Goal: Communication & Community: Answer question/provide support

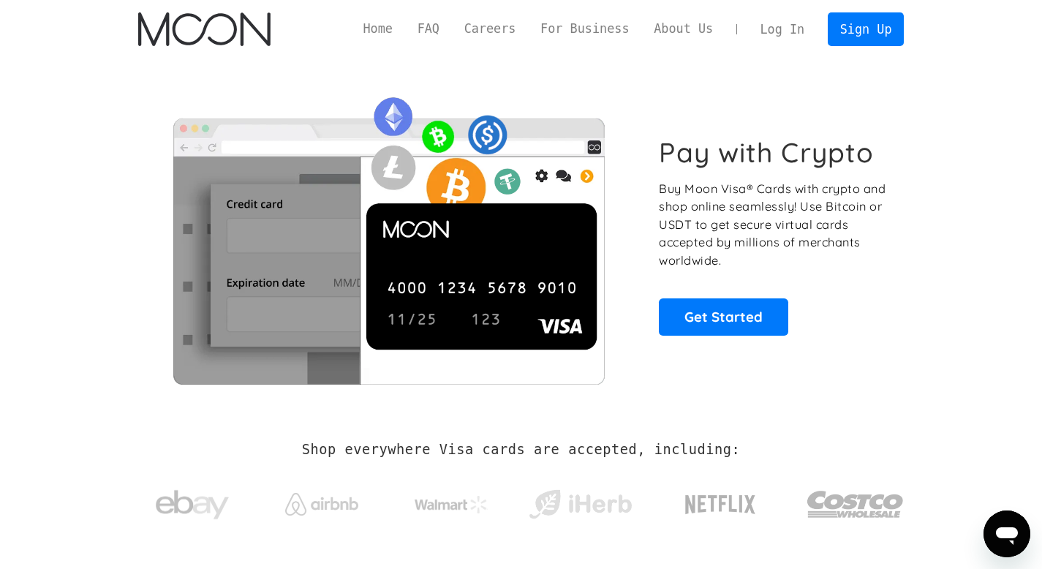
click at [766, 29] on link "Log In" at bounding box center [782, 29] width 69 height 32
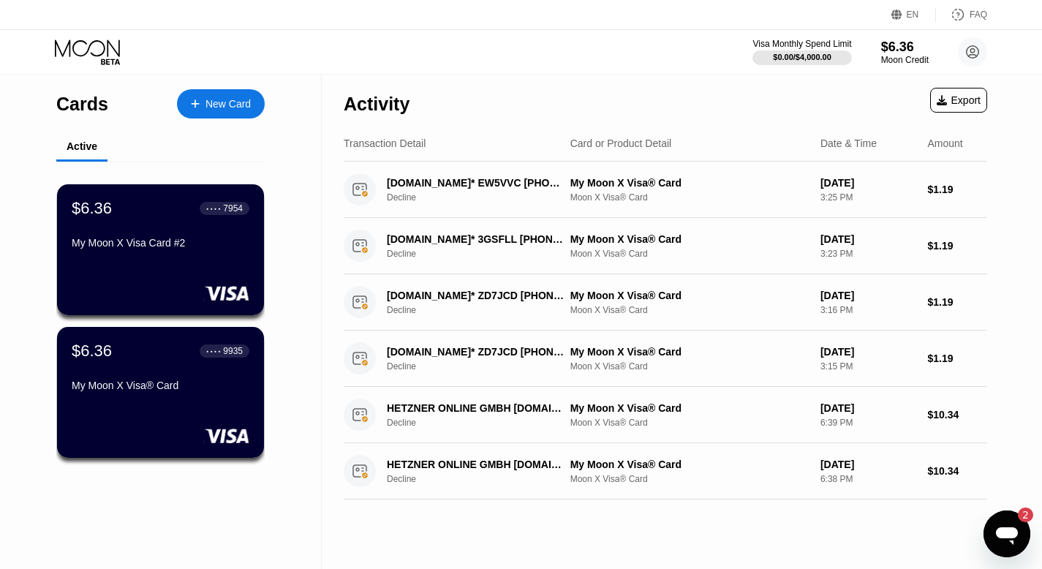
click at [999, 524] on icon "Open messaging window, 2 unread messages" at bounding box center [1007, 534] width 26 height 26
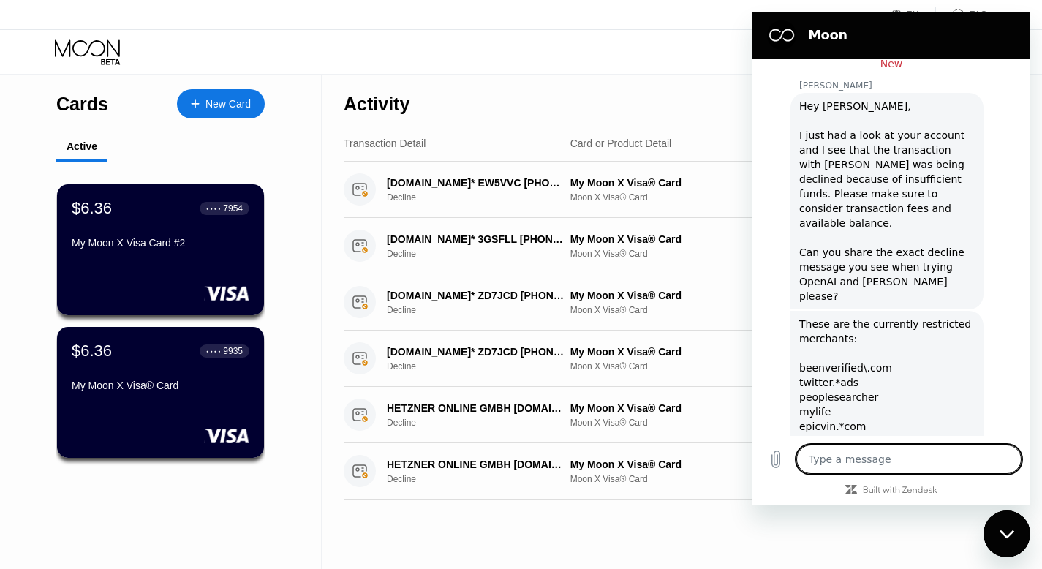
scroll to position [1871, 0]
click at [873, 192] on div "Hey Amir, I just had a look at your account and I see that the transaction with…" at bounding box center [887, 199] width 176 height 205
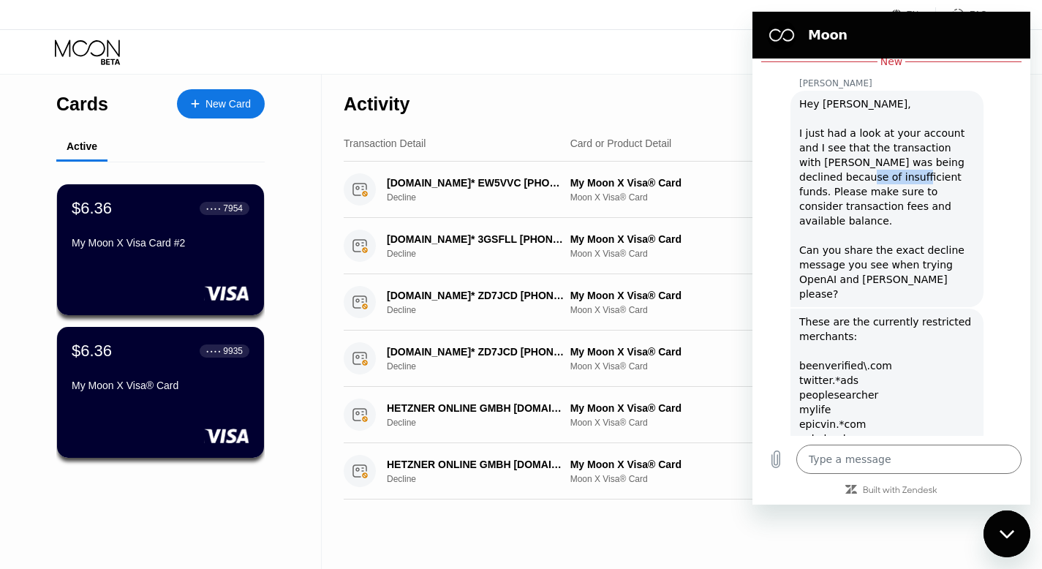
click at [873, 192] on div "Hey Amir, I just had a look at your account and I see that the transaction with…" at bounding box center [887, 199] width 176 height 205
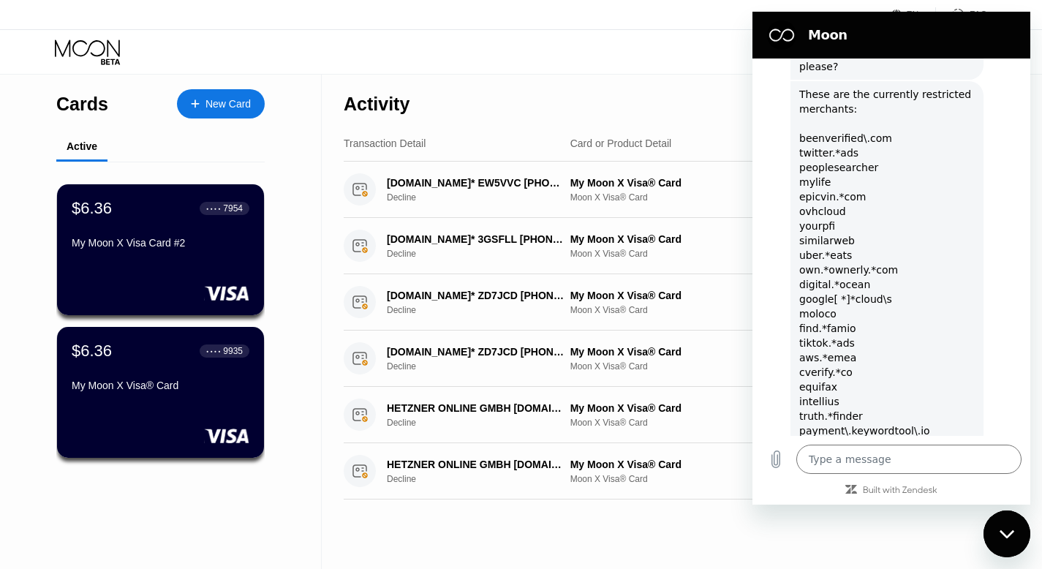
scroll to position [2103, 0]
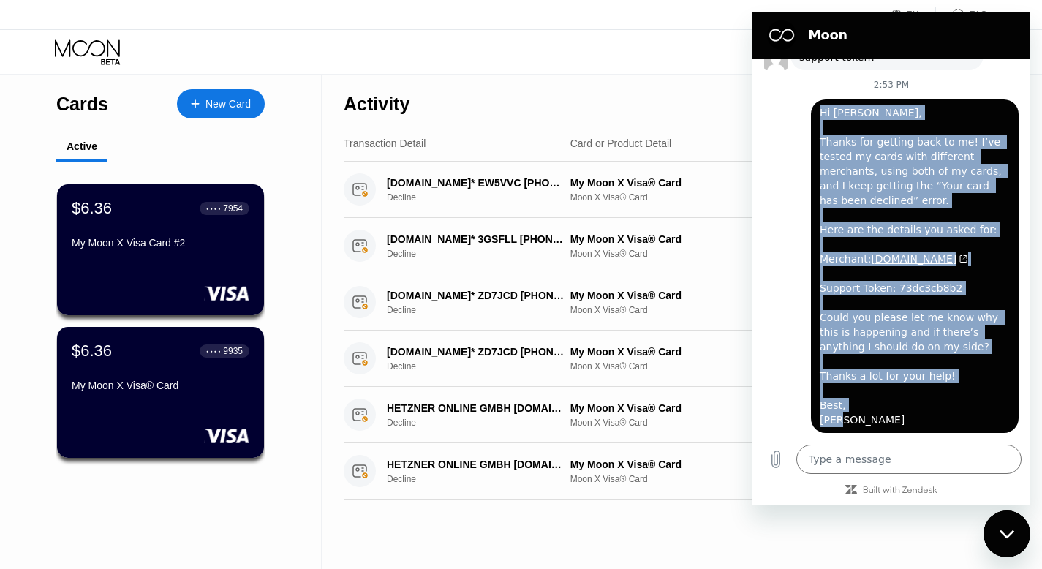
scroll to position [715, 0]
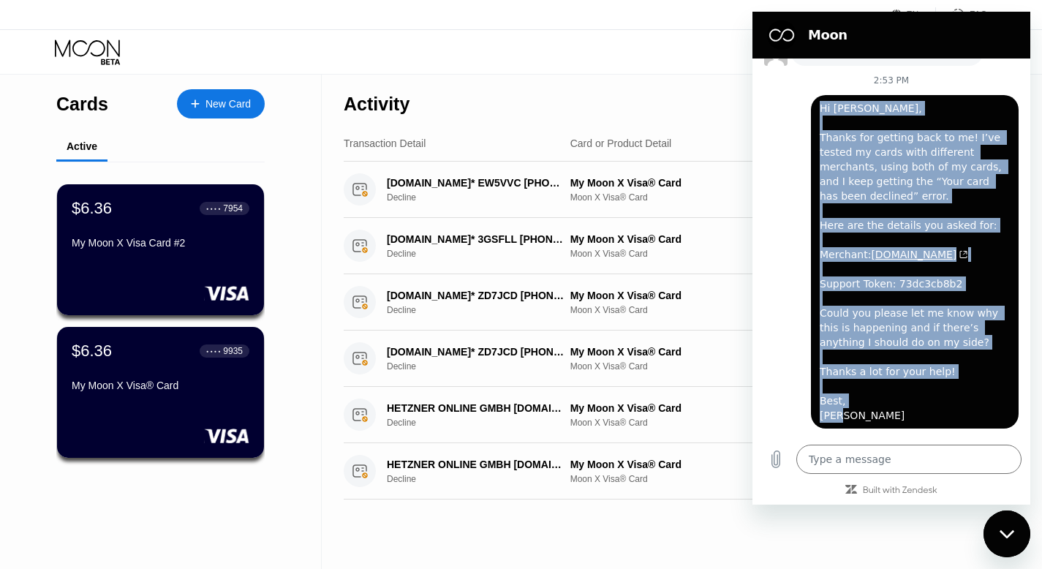
drag, startPoint x: 821, startPoint y: 206, endPoint x: 887, endPoint y: 429, distance: 232.8
click at [887, 429] on div "June 30 at 12:26 PM Moon - paywithmoon.com Moon - paywithmoon.com says: Hey the…" at bounding box center [892, 247] width 278 height 377
copy span "Hi Olivia, Thanks for getting back to me! I’ve tested my cards with different m…"
click at [831, 222] on span "Hi Olivia, Thanks for getting back to me! I’ve tested my cards with different m…" at bounding box center [912, 261] width 185 height 319
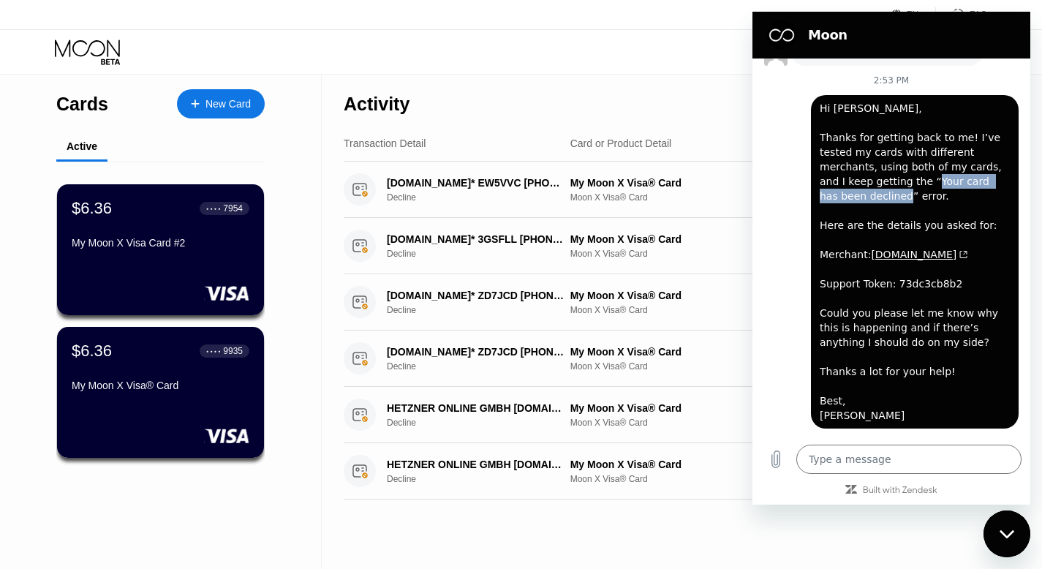
drag, startPoint x: 930, startPoint y: 178, endPoint x: 885, endPoint y: 192, distance: 46.7
click at [885, 192] on span "Hi Olivia, Thanks for getting back to me! I’ve tested my cards with different m…" at bounding box center [912, 261] width 185 height 319
copy span "Your card has been declined"
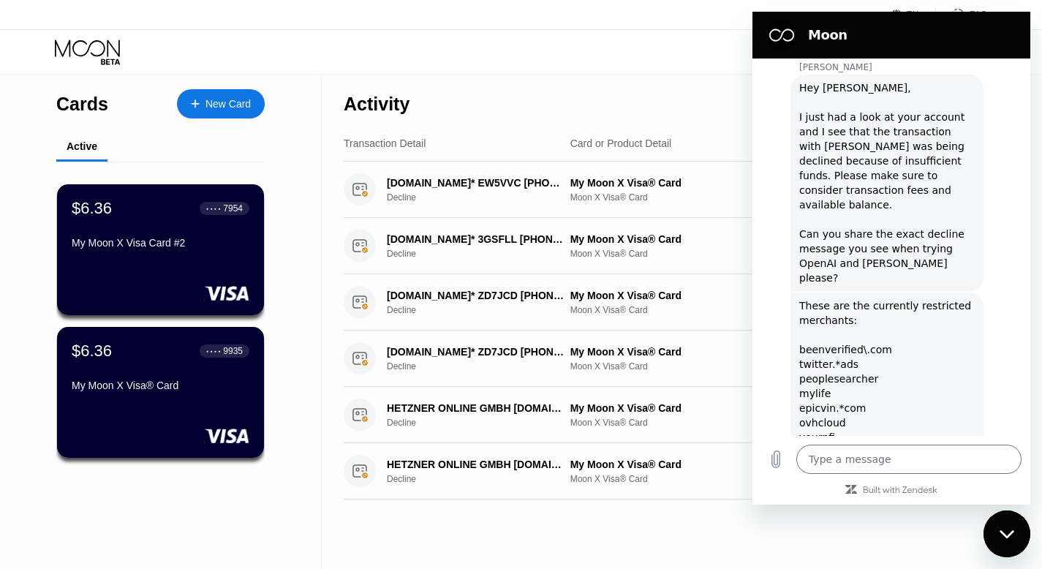
scroll to position [1888, 0]
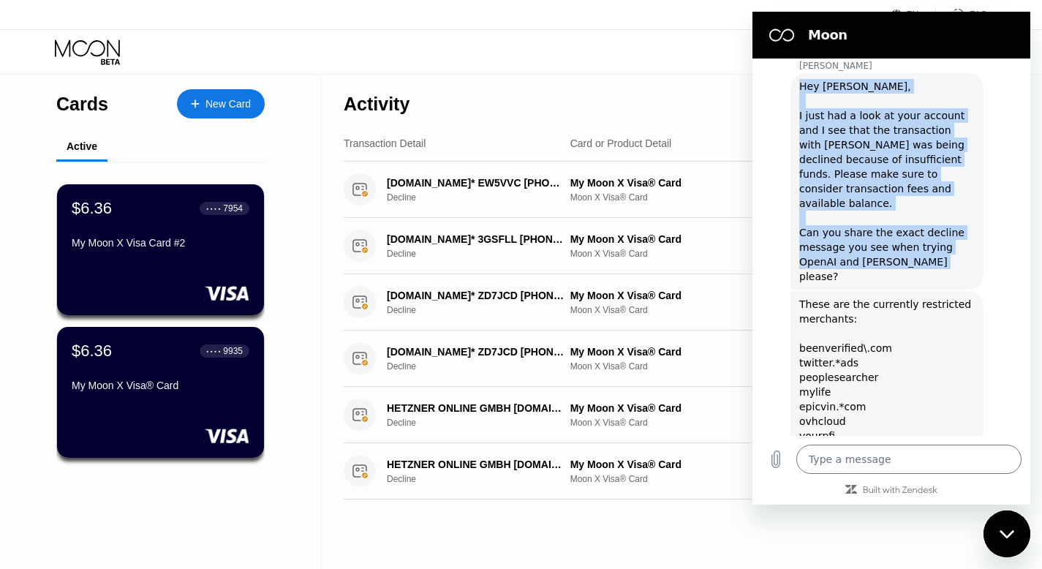
drag, startPoint x: 932, startPoint y: 278, endPoint x: 800, endPoint y: 103, distance: 218.8
click at [800, 103] on div "Hey Amir, I just had a look at your account and I see that the transaction with…" at bounding box center [887, 181] width 176 height 205
copy div "Hey Amir, I just had a look at your account and I see that the transaction with…"
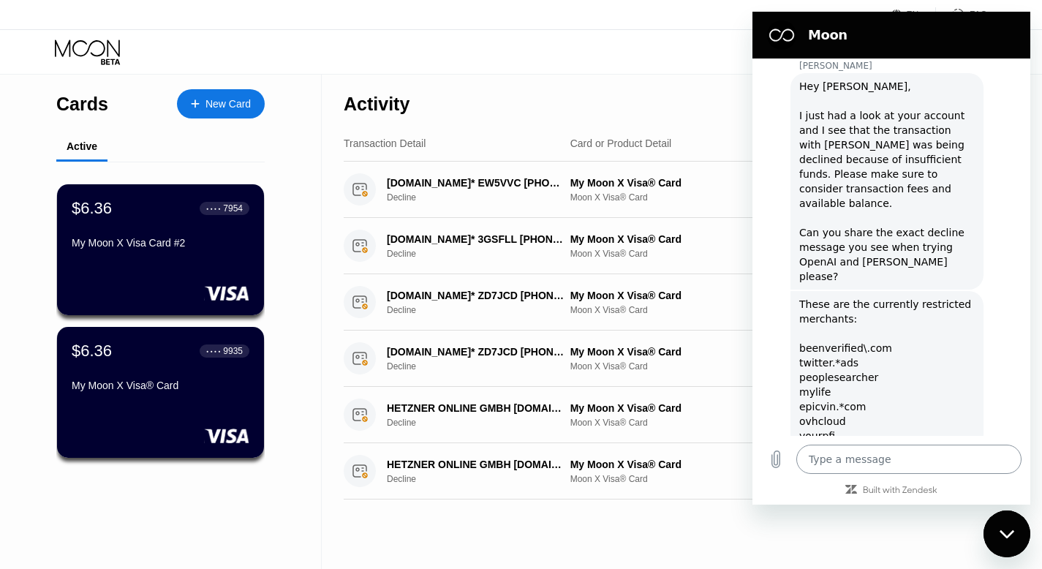
click at [829, 456] on textarea at bounding box center [908, 459] width 225 height 29
type textarea "x"
paste textarea "For OpenAI and Heroku, the exact decline message I get is: “Your card has been …"
type textarea "For OpenAI and Heroku, the exact decline message I get is: “Your card has been …"
type textarea "x"
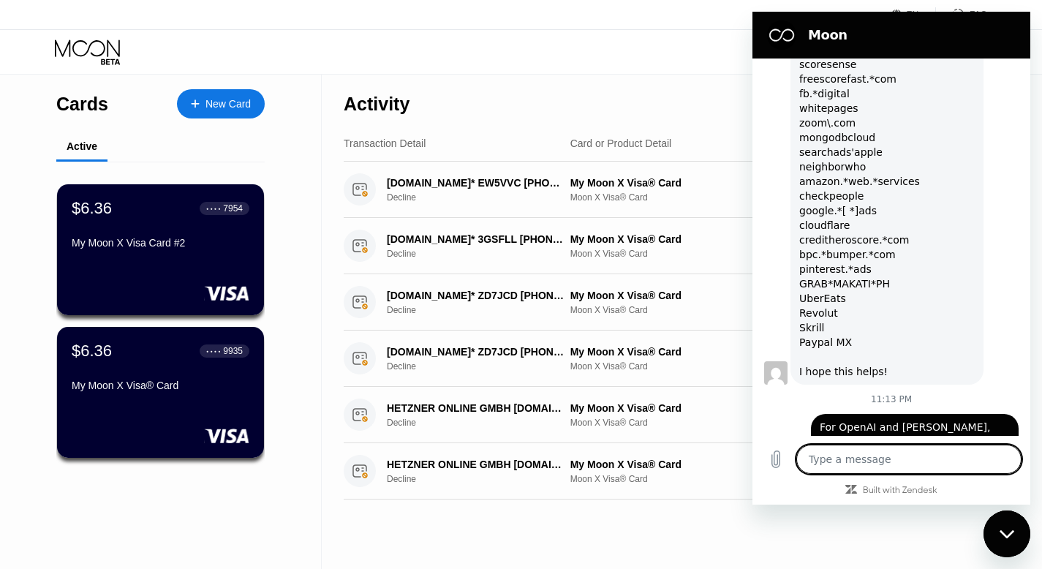
scroll to position [3086, 0]
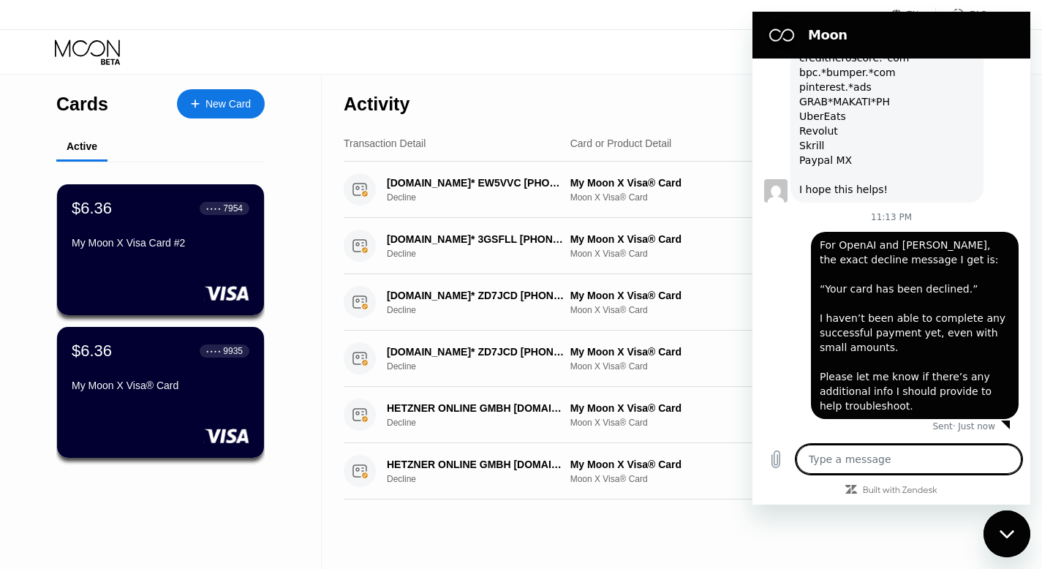
type textarea "x"
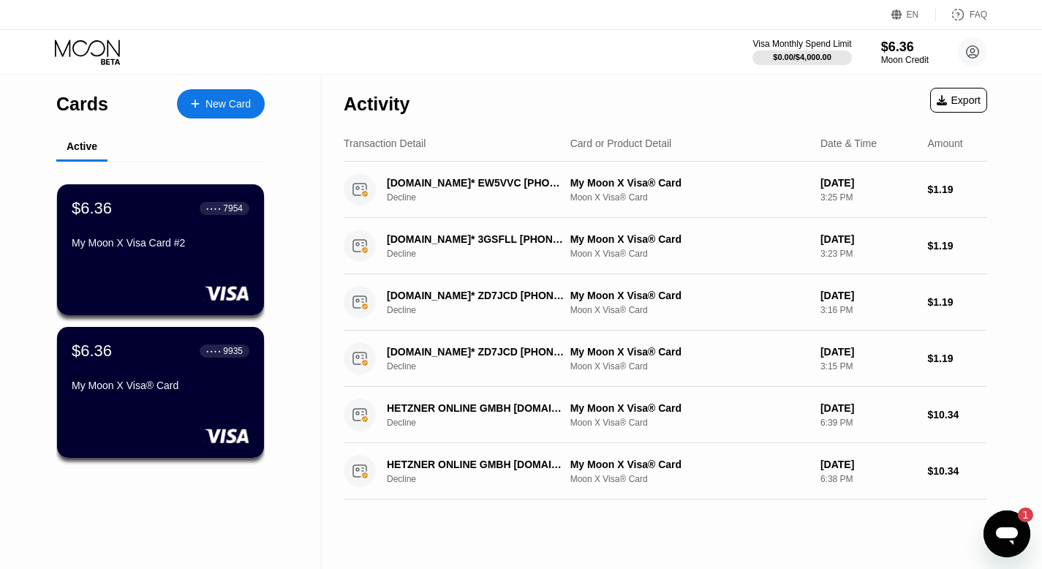
click at [991, 521] on div "Open messaging window, 1 unread message" at bounding box center [1007, 534] width 44 height 44
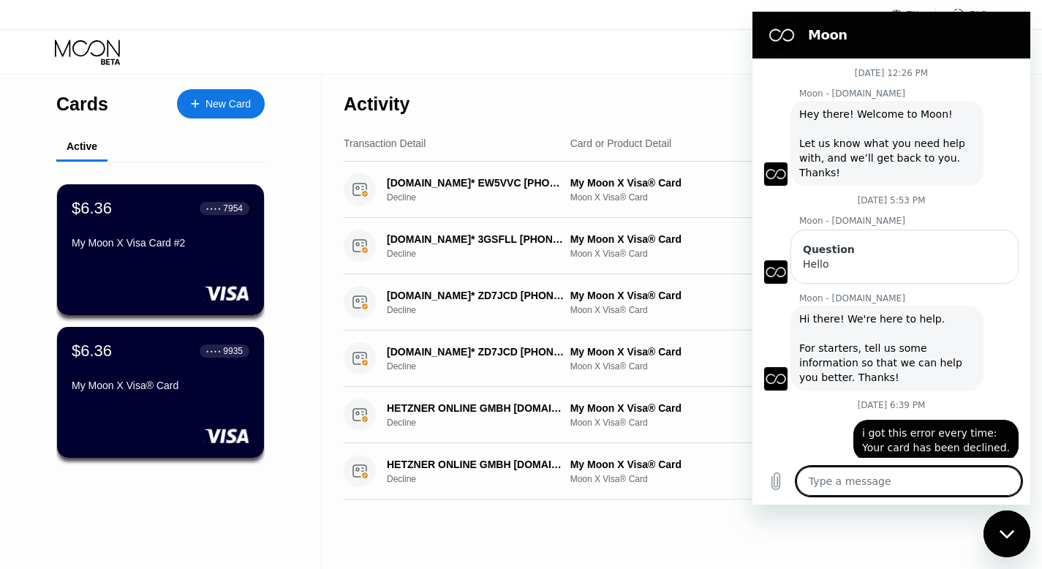
scroll to position [3397, 0]
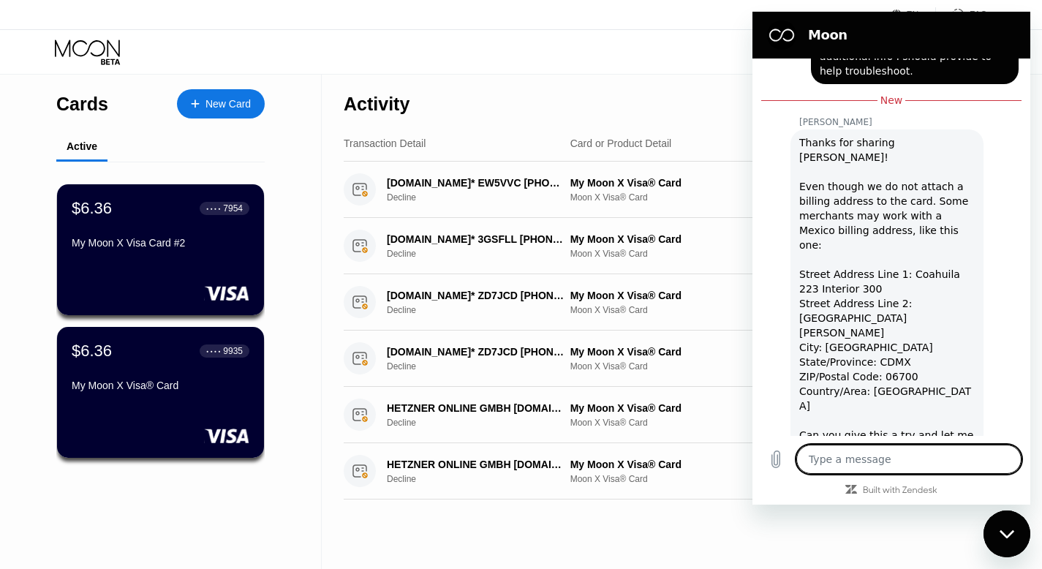
click at [862, 455] on textarea at bounding box center [908, 459] width 225 height 29
click at [133, 243] on div "My Moon X Visa Card #2" at bounding box center [160, 243] width 179 height 12
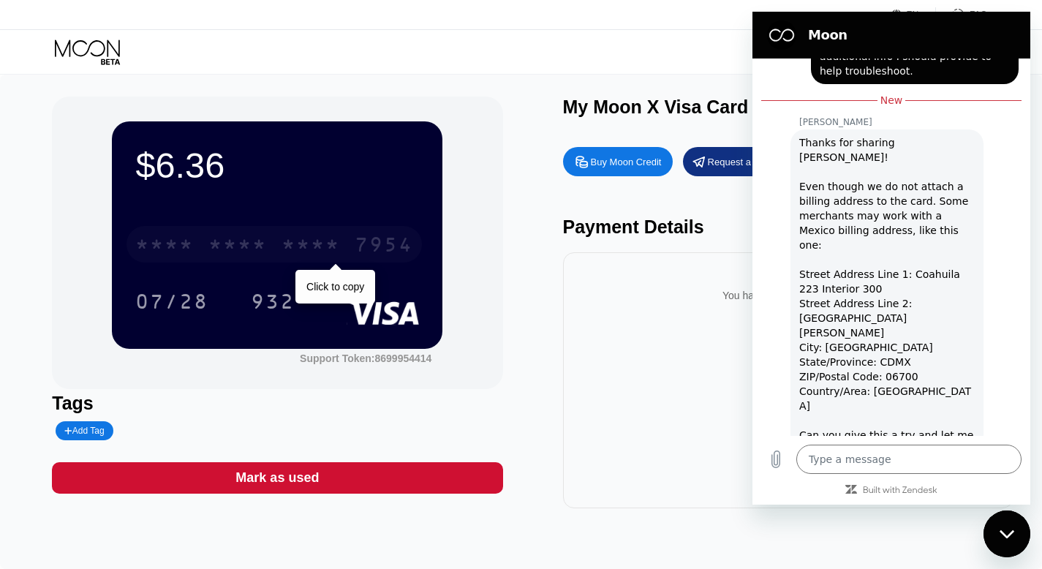
click at [304, 233] on div "* * * * * * * * * * * * 7954" at bounding box center [274, 244] width 295 height 37
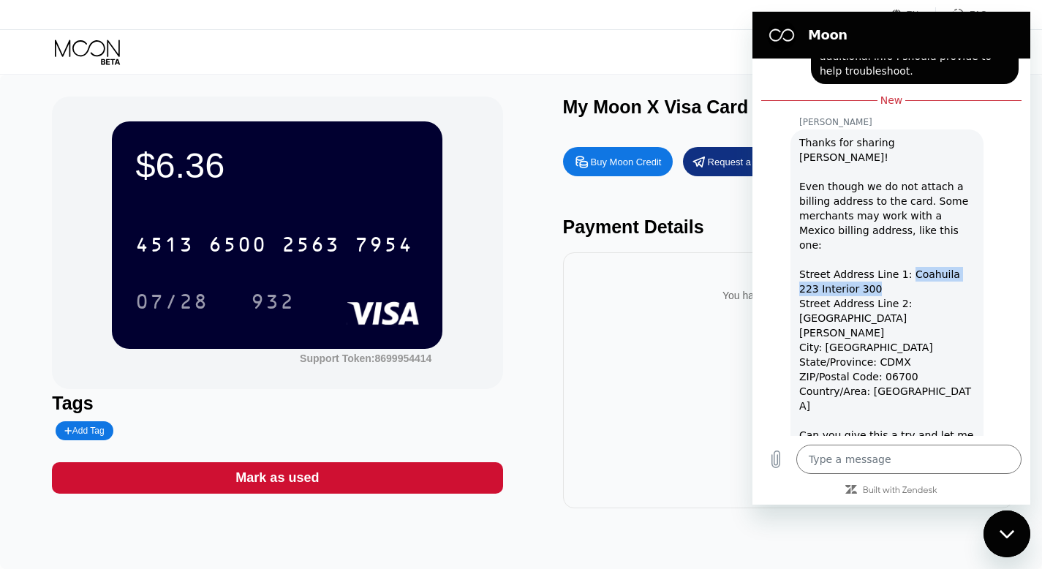
drag, startPoint x: 906, startPoint y: 259, endPoint x: 874, endPoint y: 273, distance: 35.1
click at [874, 273] on div "Thanks for sharing [PERSON_NAME]! Even though we do not attach a billing addres…" at bounding box center [887, 296] width 176 height 322
copy div "Coahuila 223 Interior 300"
drag, startPoint x: 908, startPoint y: 286, endPoint x: 890, endPoint y: 305, distance: 26.4
click at [890, 305] on div "Thanks for sharing [PERSON_NAME]! Even though we do not attach a billing addres…" at bounding box center [887, 296] width 176 height 322
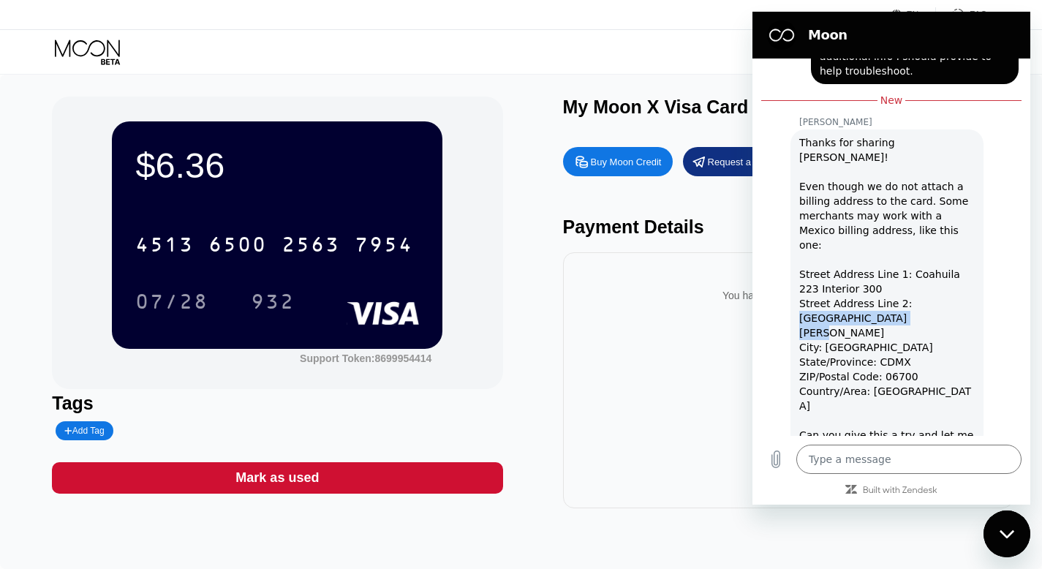
copy div "[GEOGRAPHIC_DATA], [PERSON_NAME]"
drag, startPoint x: 826, startPoint y: 319, endPoint x: 906, endPoint y: 319, distance: 80.4
click at [906, 319] on div "Thanks for sharing [PERSON_NAME]! Even though we do not attach a billing addres…" at bounding box center [887, 296] width 176 height 322
copy div "[GEOGRAPHIC_DATA]"
drag, startPoint x: 875, startPoint y: 336, endPoint x: 903, endPoint y: 334, distance: 27.8
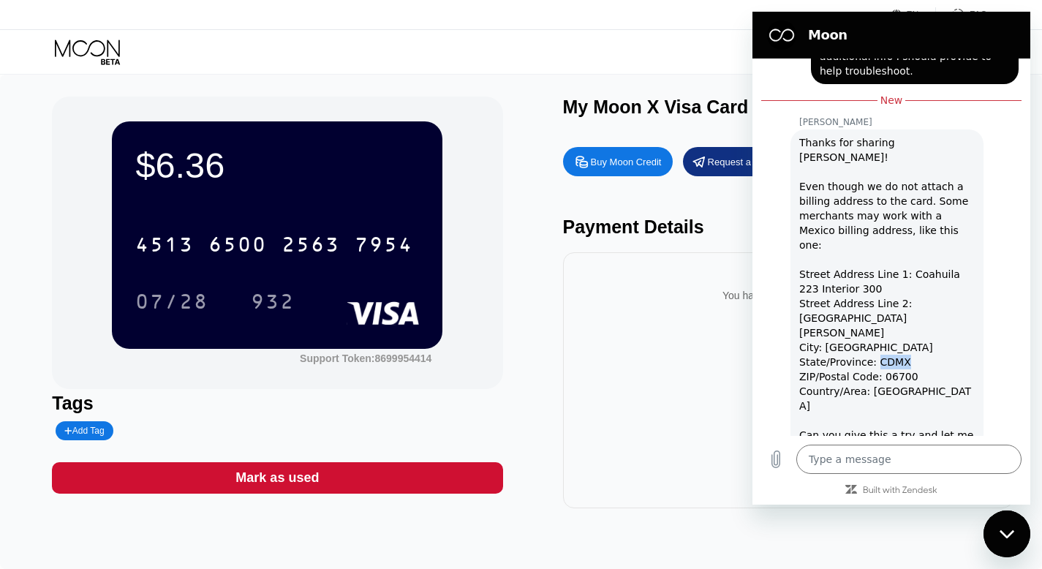
click at [903, 334] on div "Thanks for sharing [PERSON_NAME]! Even though we do not attach a billing addres…" at bounding box center [887, 296] width 176 height 322
copy div "CDMX"
click at [892, 347] on div "Thanks for sharing [PERSON_NAME]! Even though we do not attach a billing addres…" at bounding box center [887, 296] width 176 height 322
copy div "06700"
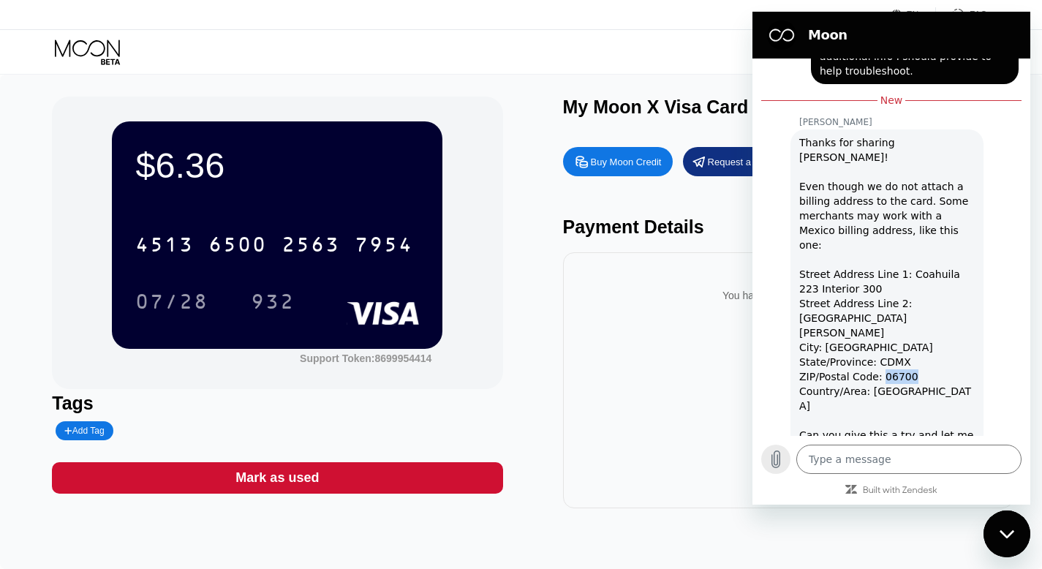
click at [771, 456] on icon "Upload file" at bounding box center [776, 460] width 18 height 18
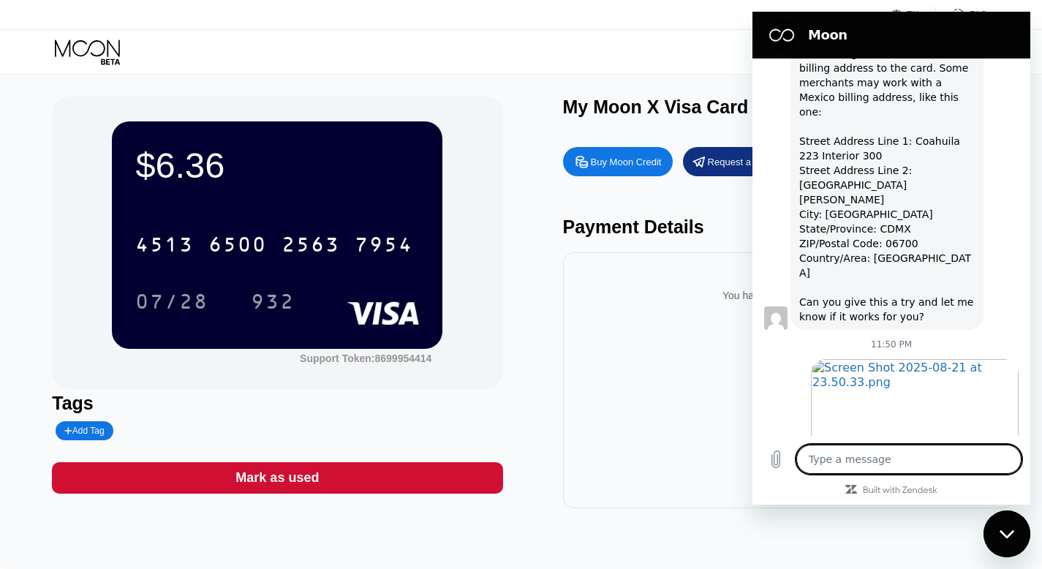
scroll to position [3533, 0]
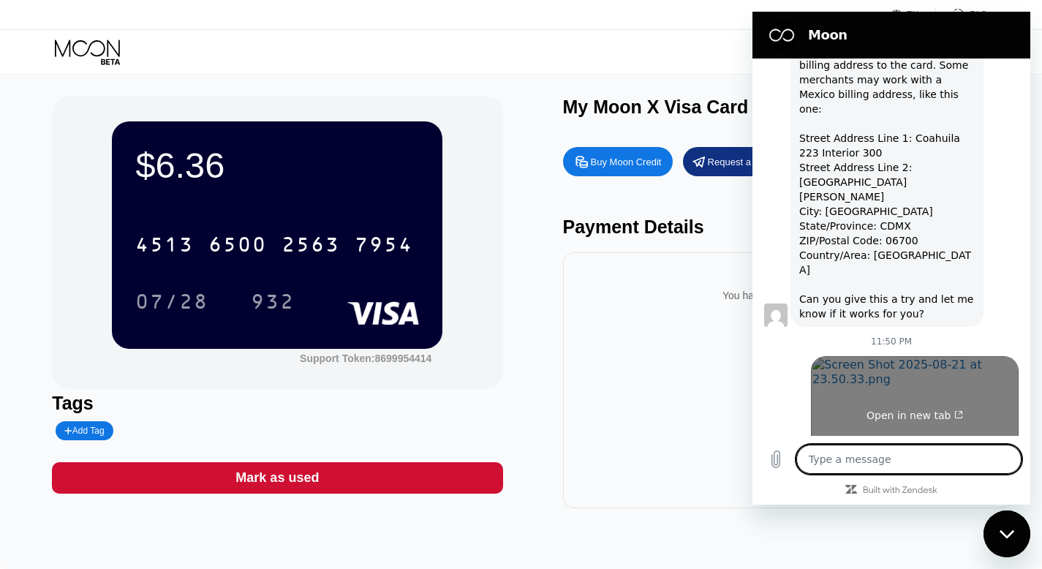
click at [850, 377] on link "Open in new tab" at bounding box center [915, 409] width 208 height 107
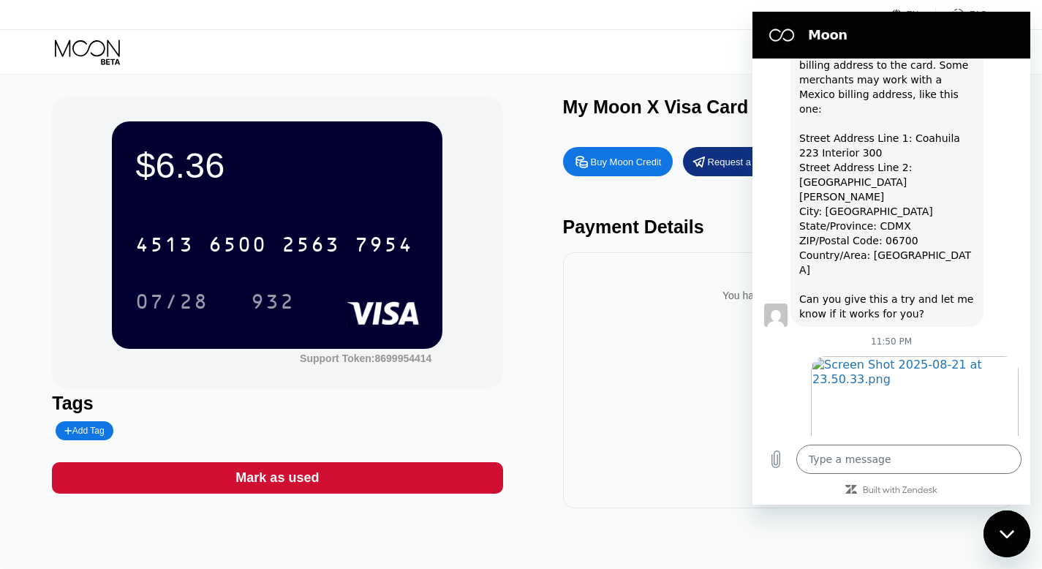
type textarea "x"
